Goal: Task Accomplishment & Management: Use online tool/utility

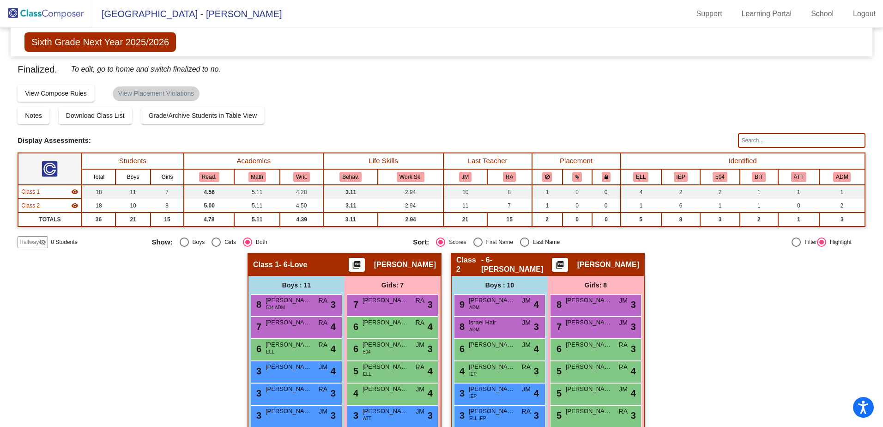
scroll to position [126, 0]
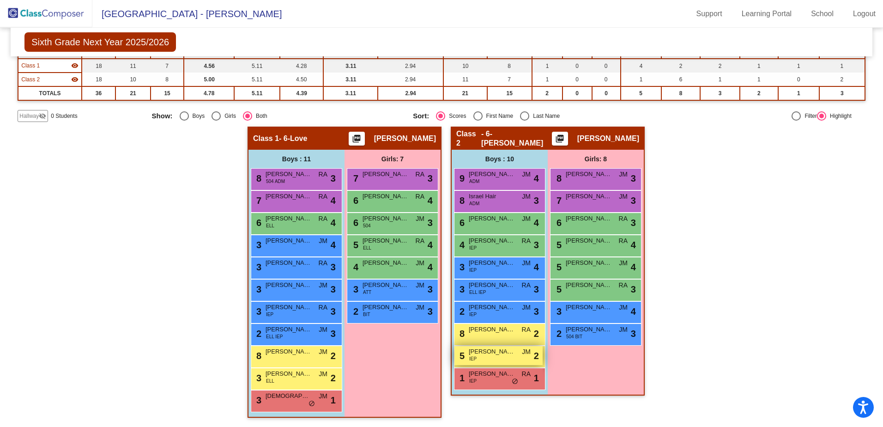
click at [486, 359] on div "5 [PERSON_NAME] IEP JM lock do_not_disturb_alt 2" at bounding box center [499, 355] width 88 height 19
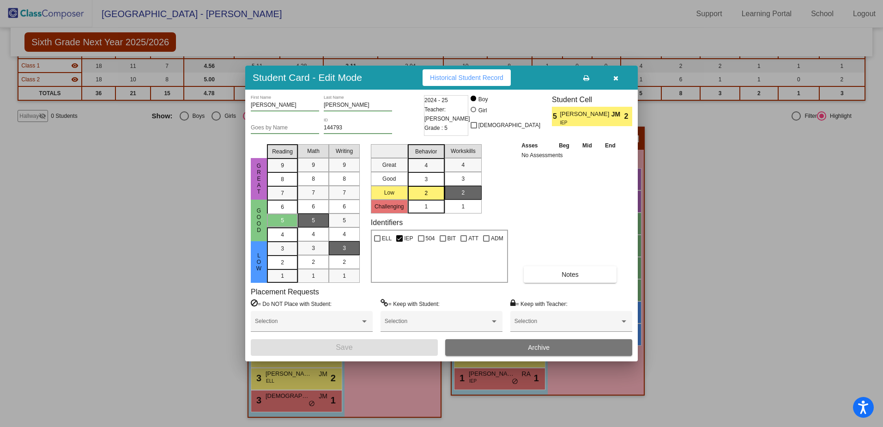
click at [704, 187] on div at bounding box center [441, 213] width 883 height 427
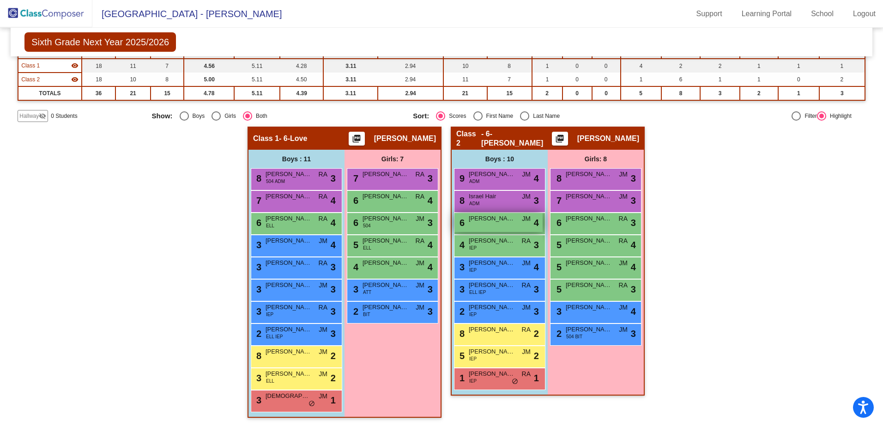
click at [496, 225] on div "6 [PERSON_NAME] JM lock do_not_disturb_alt 4" at bounding box center [499, 222] width 88 height 19
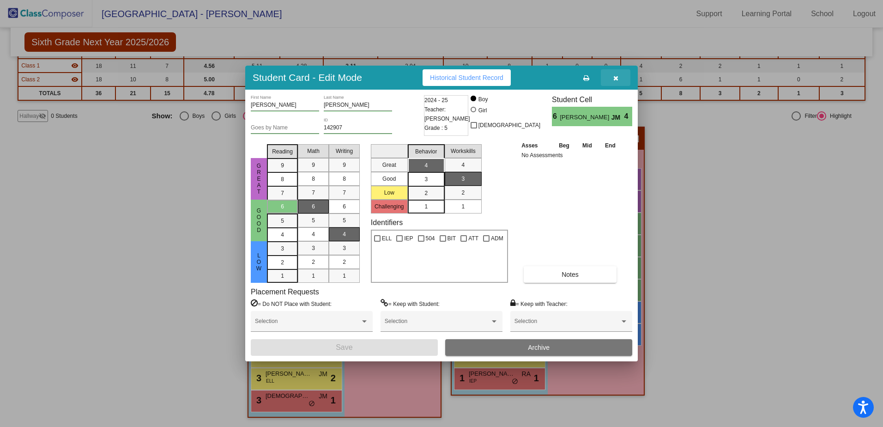
click at [614, 79] on icon "button" at bounding box center [616, 78] width 5 height 6
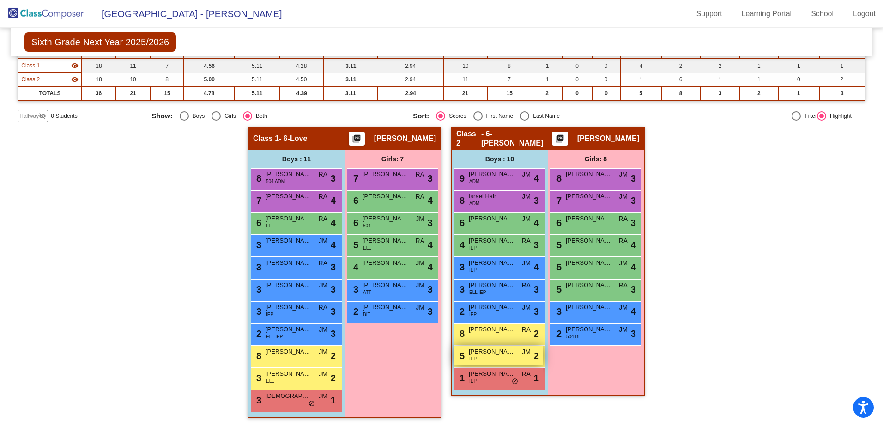
click at [525, 359] on div "5 [PERSON_NAME] IEP JM lock do_not_disturb_alt 2" at bounding box center [499, 355] width 88 height 19
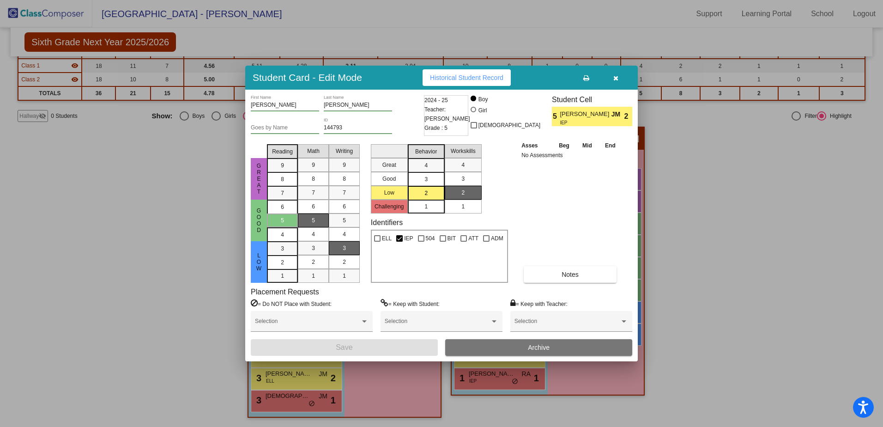
click at [614, 79] on icon "button" at bounding box center [616, 78] width 5 height 6
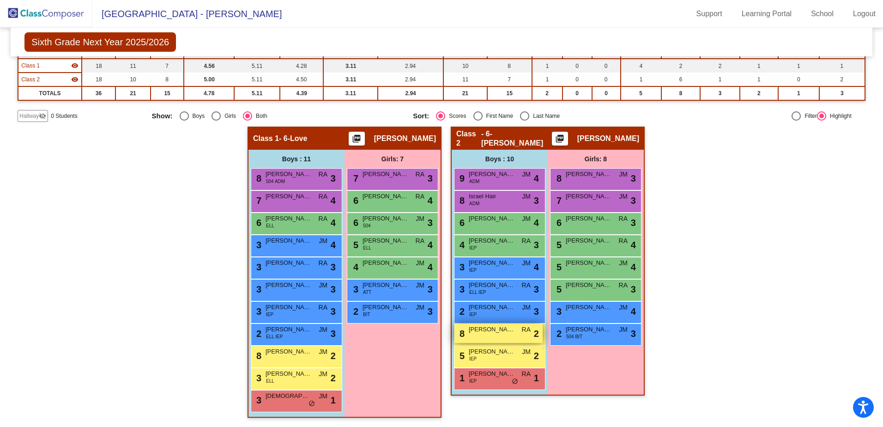
click at [487, 330] on span "[PERSON_NAME]" at bounding box center [492, 329] width 46 height 9
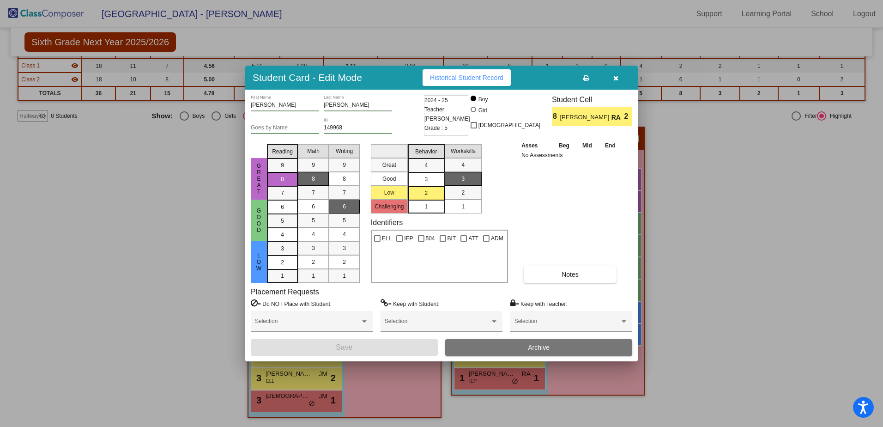
click at [619, 76] on button "button" at bounding box center [616, 77] width 30 height 17
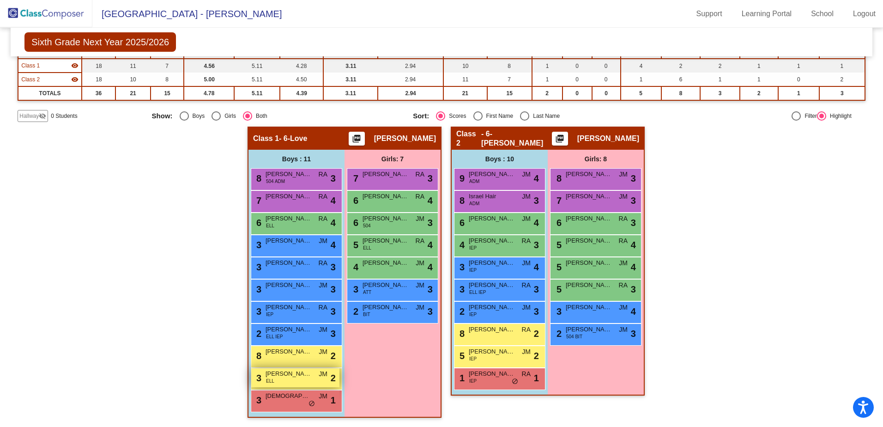
click at [290, 376] on span "[PERSON_NAME]" at bounding box center [289, 373] width 46 height 9
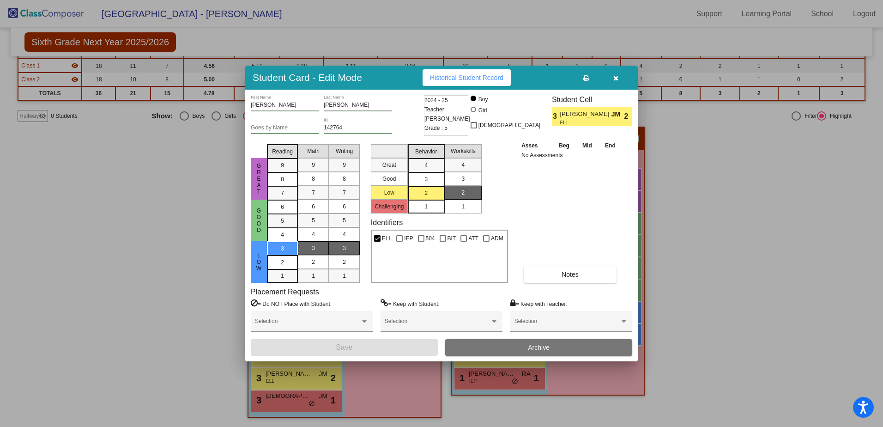
click at [619, 77] on button "button" at bounding box center [616, 77] width 30 height 17
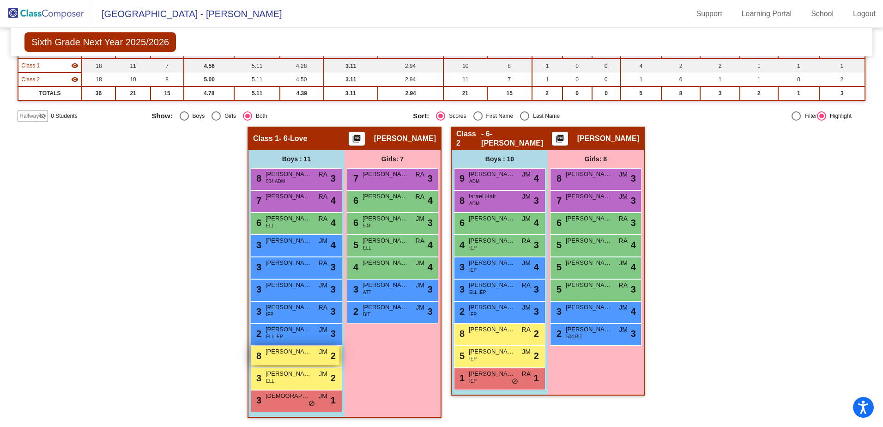
click at [320, 355] on span "JM" at bounding box center [323, 352] width 9 height 10
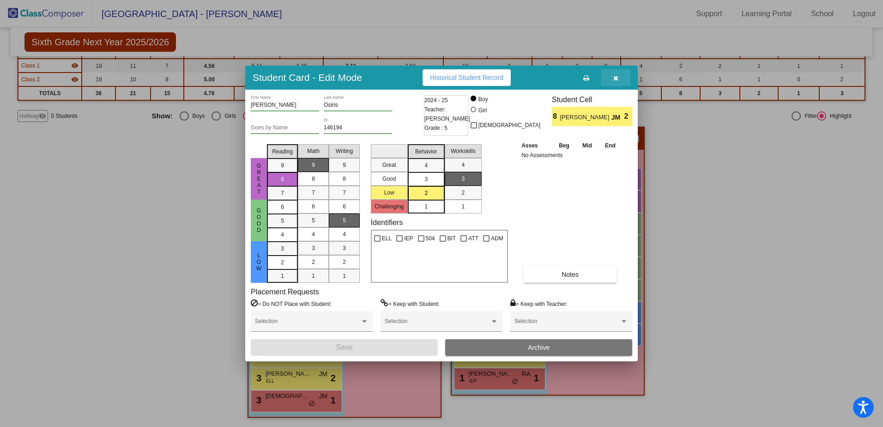
click at [615, 80] on icon "button" at bounding box center [616, 78] width 5 height 6
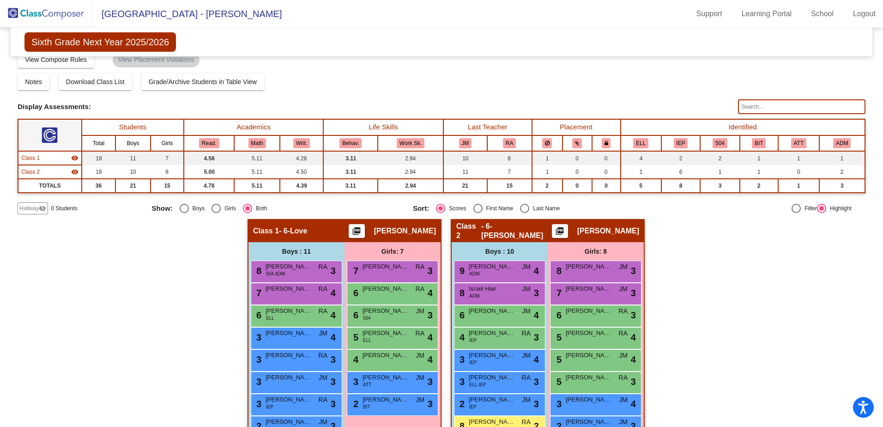
scroll to position [0, 0]
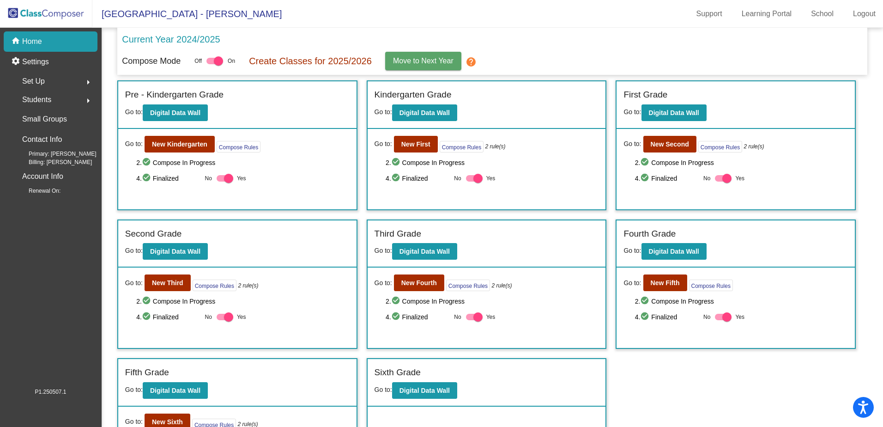
scroll to position [46, 0]
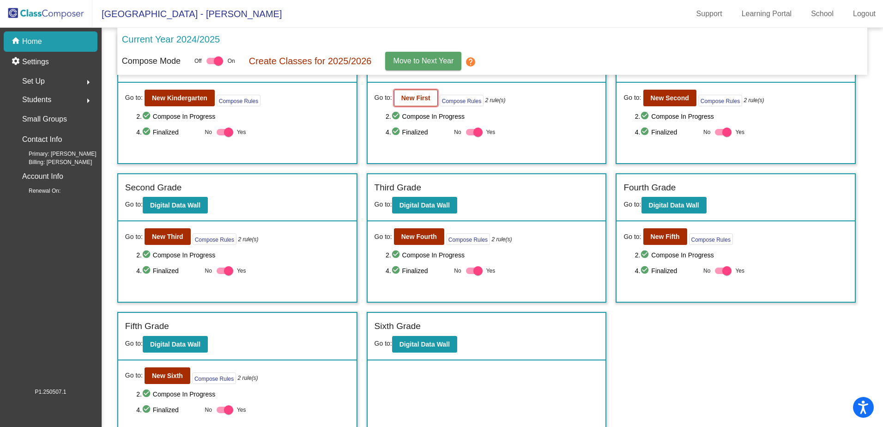
click at [399, 100] on button "New First" at bounding box center [416, 98] width 44 height 17
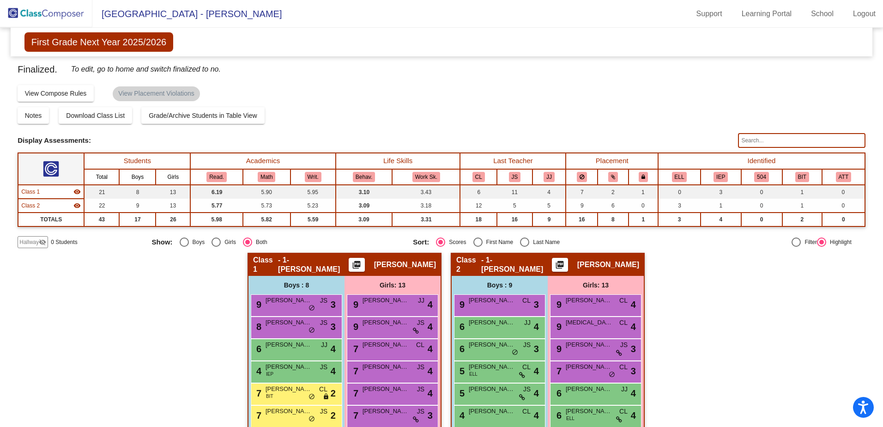
scroll to position [171, 0]
